Goal: Task Accomplishment & Management: Manage account settings

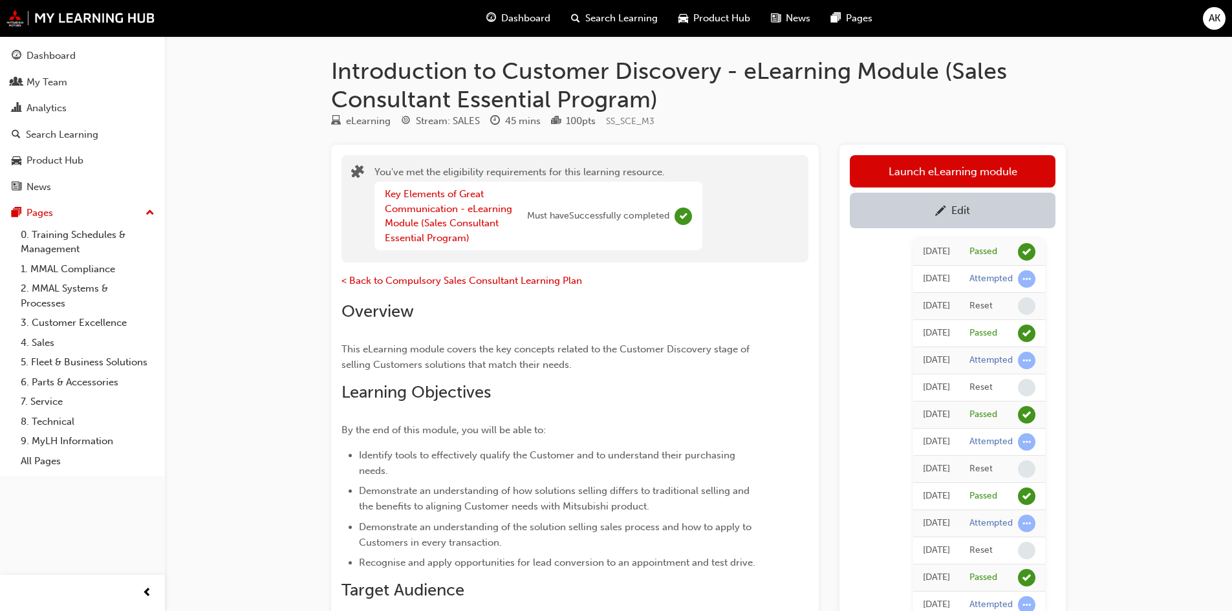
click at [1213, 20] on span "AK" at bounding box center [1214, 18] width 12 height 15
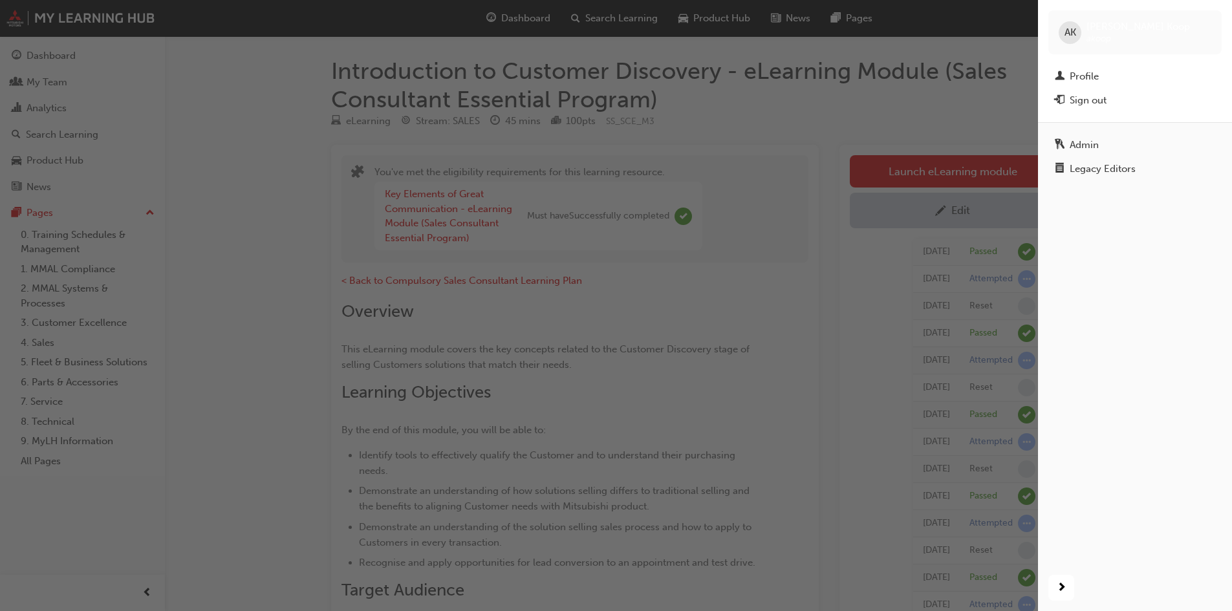
click at [1091, 138] on div "Admin" at bounding box center [1083, 145] width 29 height 15
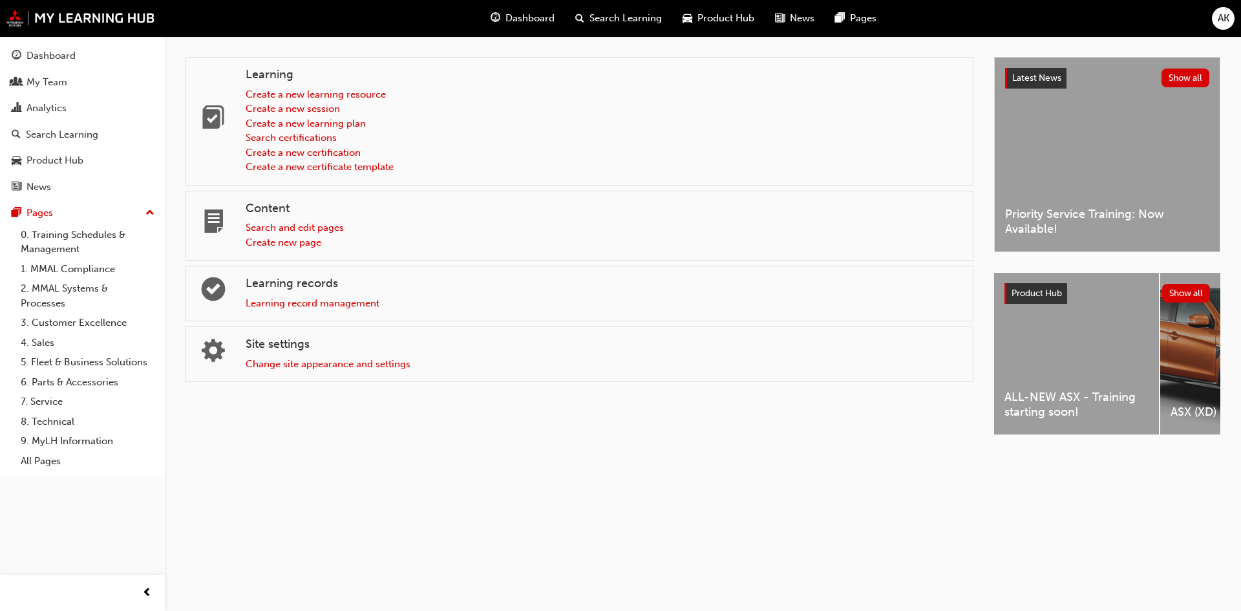
click at [1221, 11] on span "AK" at bounding box center [1224, 18] width 12 height 15
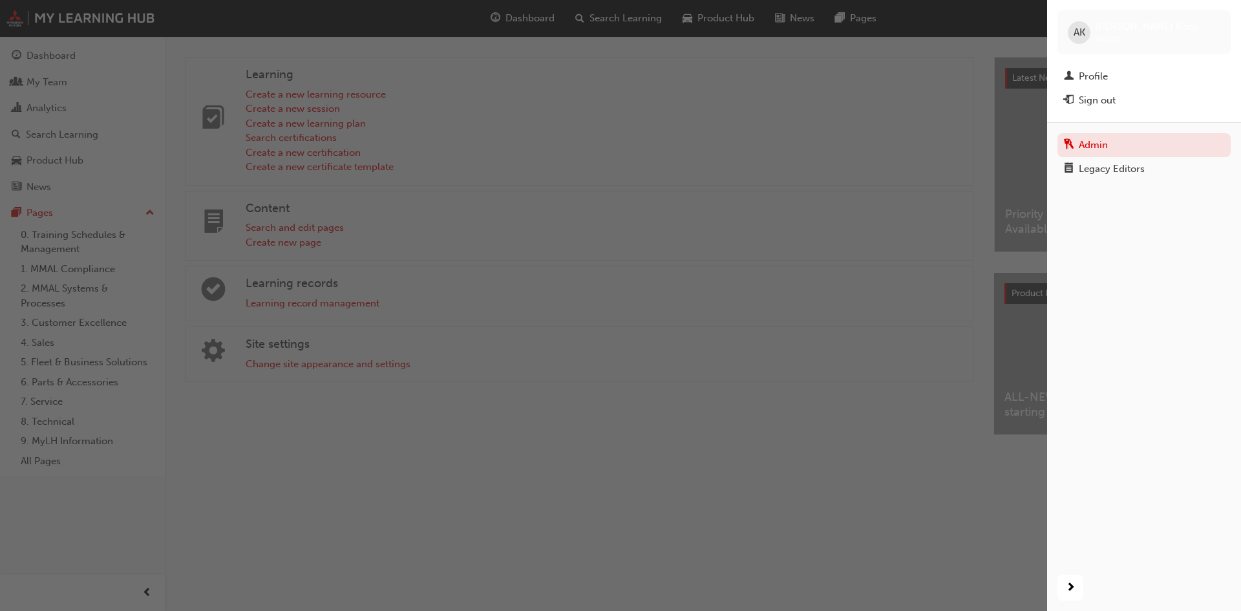
click at [1140, 68] on link "Profile" at bounding box center [1144, 77] width 173 height 24
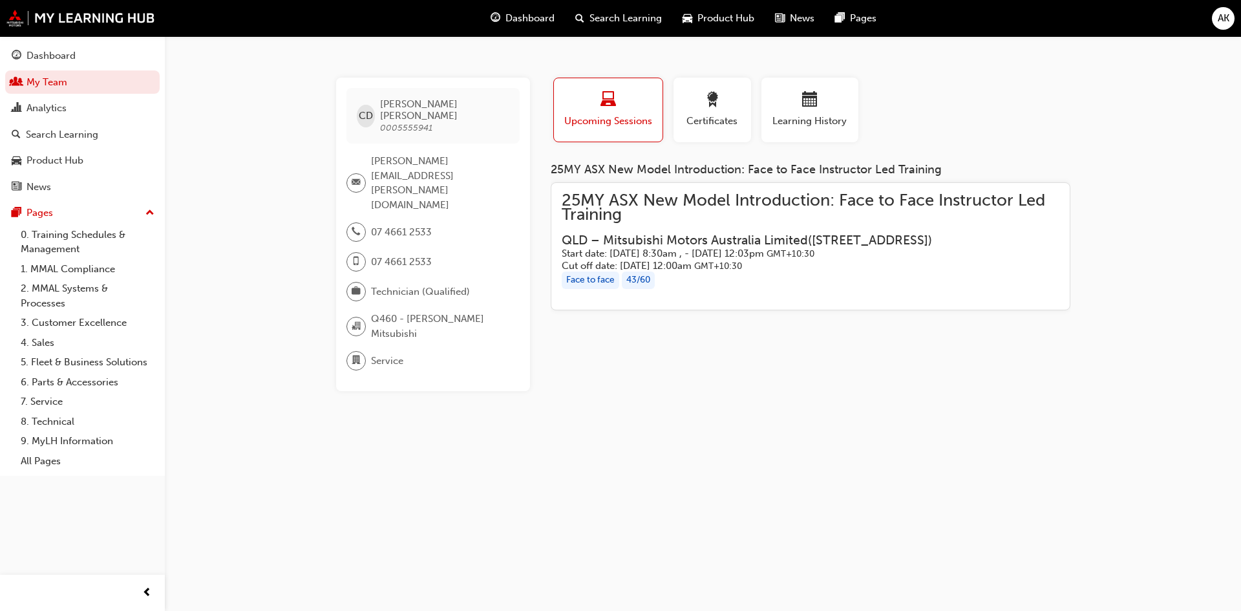
click at [709, 123] on span "Certificates" at bounding box center [712, 121] width 58 height 15
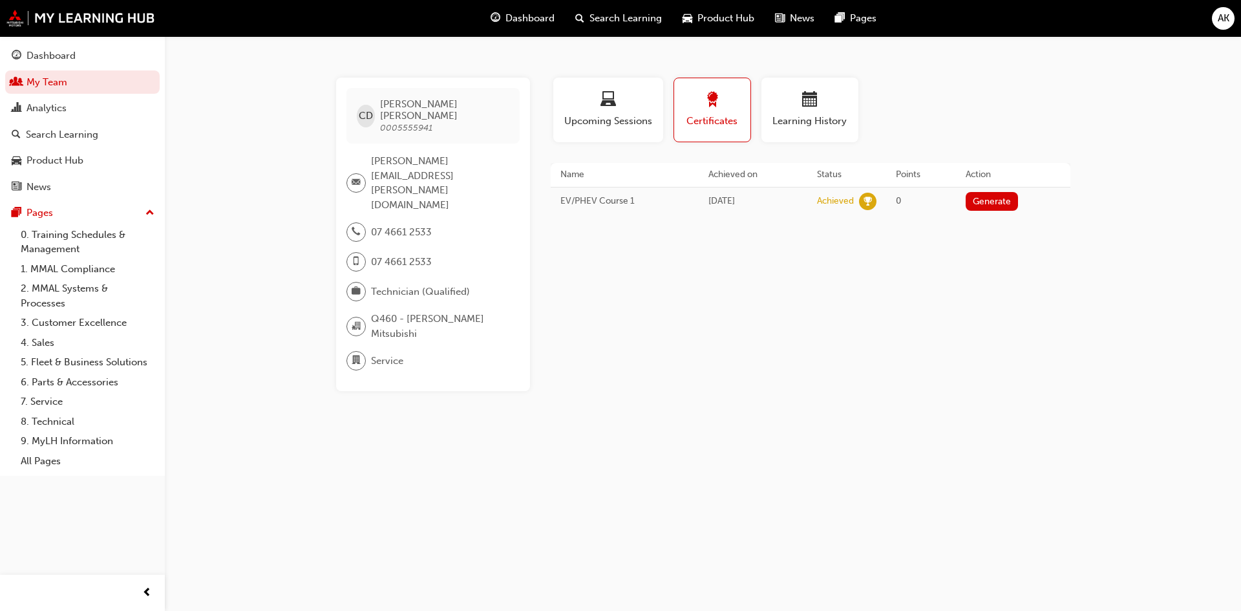
click at [826, 113] on div "Learning History" at bounding box center [810, 110] width 78 height 37
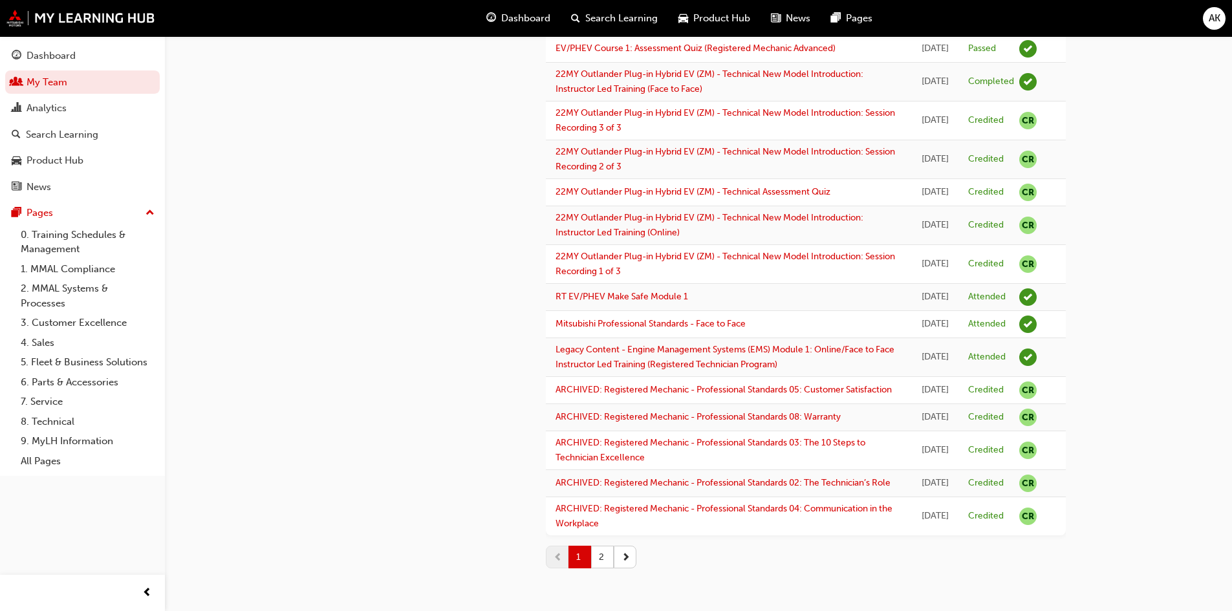
scroll to position [1566, 0]
click at [606, 553] on button "2" at bounding box center [602, 557] width 23 height 23
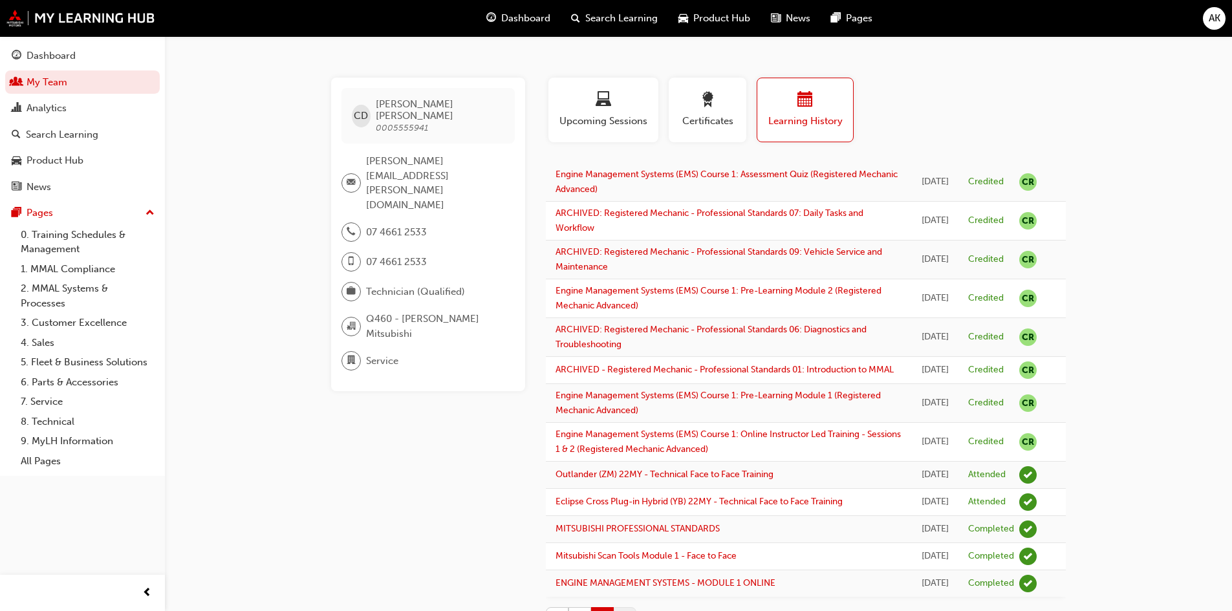
scroll to position [131, 0]
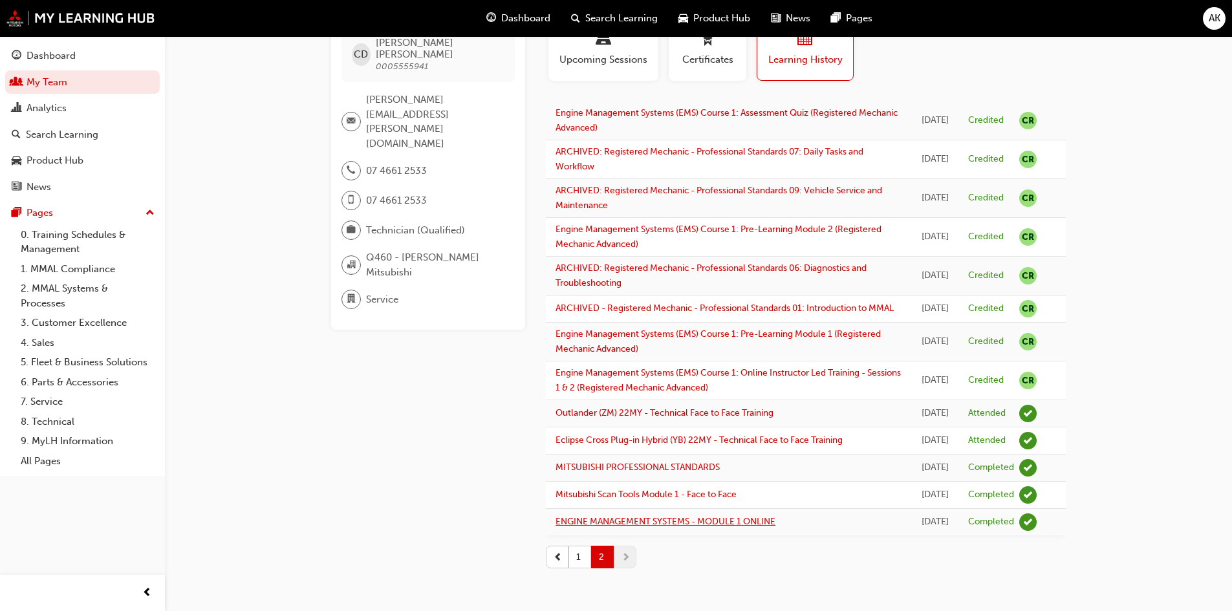
click at [712, 516] on link "ENGINE MANAGEMENT SYSTEMS - MODULE 1 ONLINE" at bounding box center [665, 521] width 220 height 11
